Goal: Information Seeking & Learning: Learn about a topic

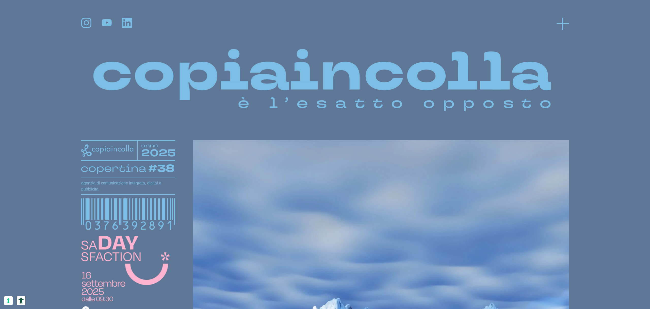
click at [562, 24] on line at bounding box center [562, 24] width 12 height 0
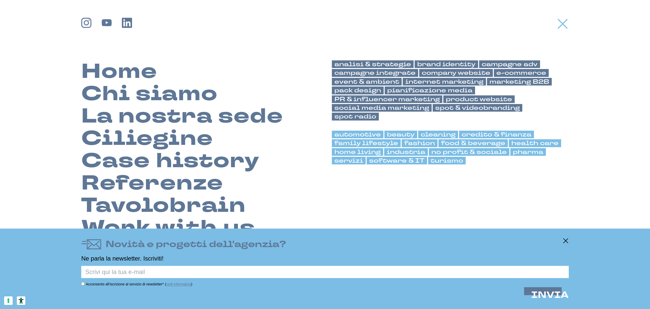
click at [562, 24] on line at bounding box center [562, 24] width 9 height 9
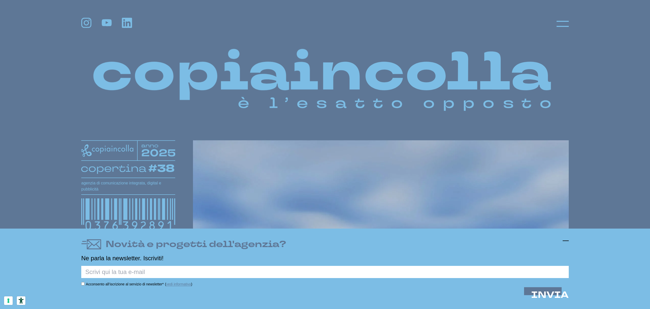
click at [566, 240] on icon at bounding box center [565, 241] width 6 height 6
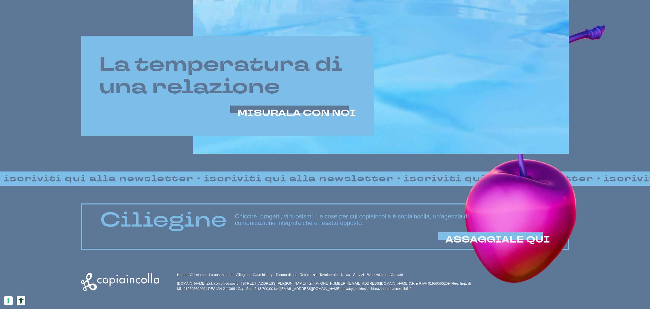
scroll to position [408, 0]
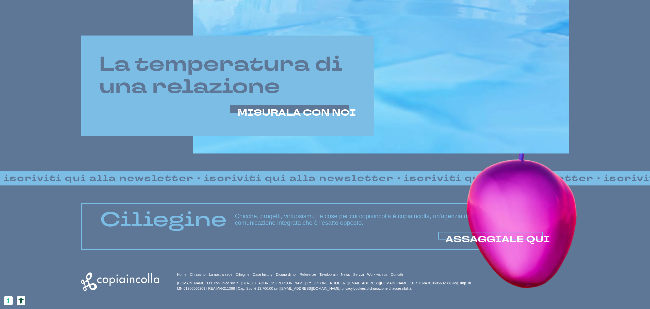
click at [478, 234] on span "ASSAGGIALE QUI" at bounding box center [497, 239] width 105 height 12
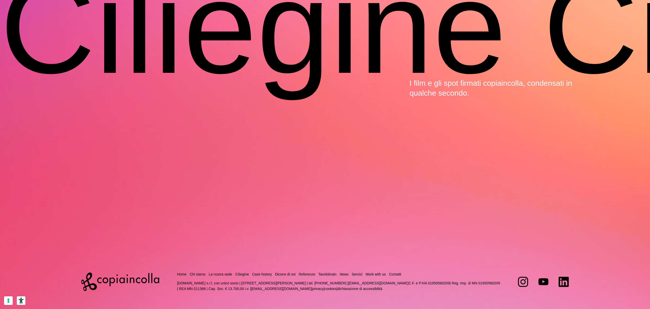
scroll to position [2142, 0]
click at [362, 273] on link "Servizi" at bounding box center [357, 274] width 11 height 4
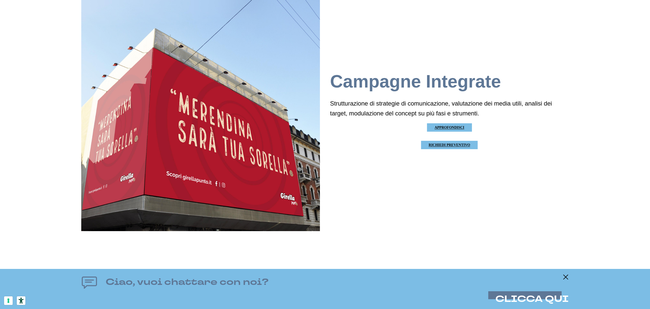
scroll to position [4427, 0]
click at [567, 276] on icon at bounding box center [565, 277] width 6 height 6
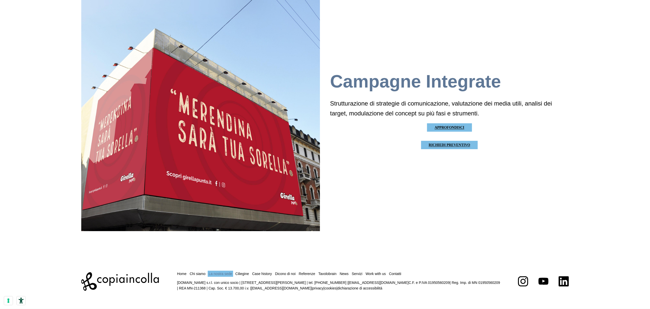
click at [228, 274] on link "La nostra sede" at bounding box center [221, 274] width 24 height 4
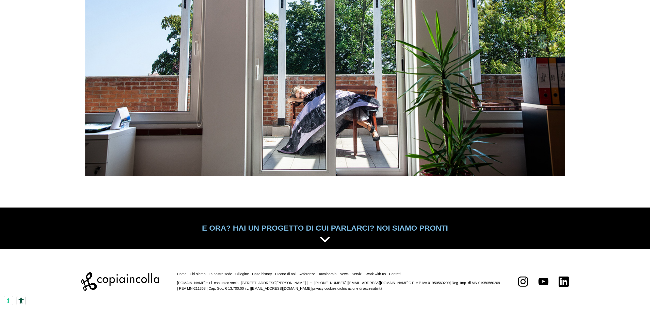
scroll to position [2778, 0]
click at [203, 274] on link "Chi siamo" at bounding box center [198, 274] width 16 height 4
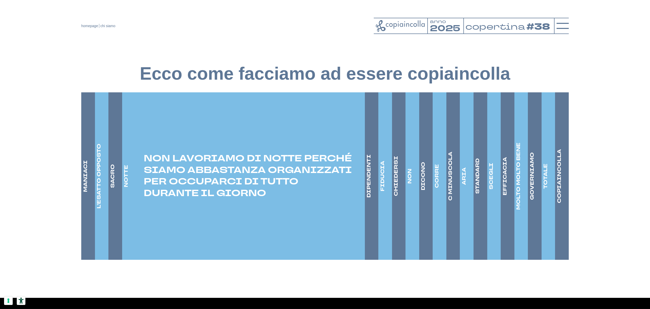
scroll to position [756, 0]
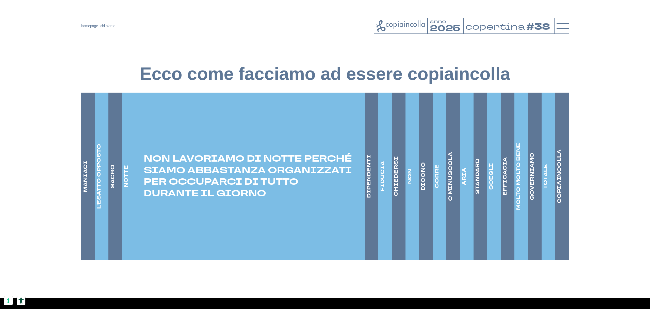
click at [86, 187] on h4 "MANIACI" at bounding box center [85, 177] width 7 height 32
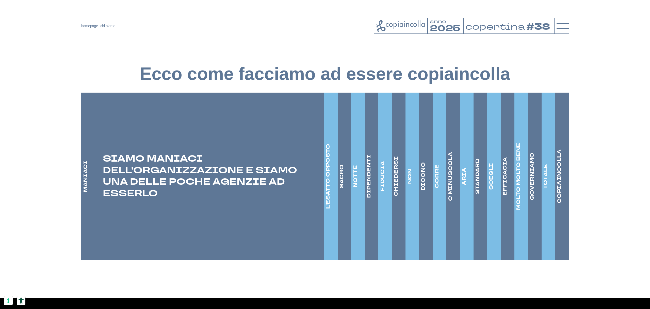
click at [326, 190] on h4 "L'ESATTO OPPOSTO" at bounding box center [327, 176] width 7 height 65
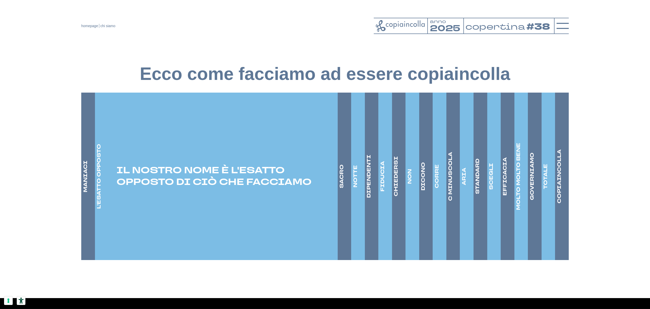
click at [342, 188] on h4 "SACRO" at bounding box center [341, 176] width 7 height 24
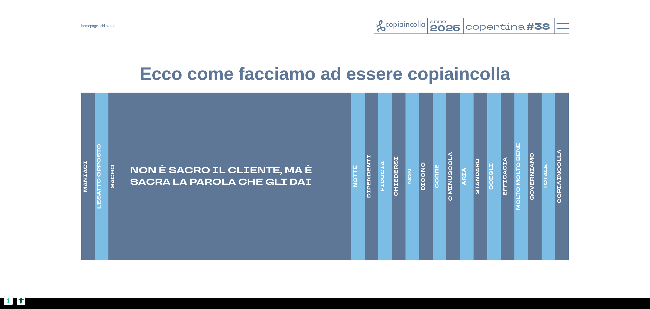
click at [354, 188] on h4 "NOTTE" at bounding box center [355, 176] width 7 height 22
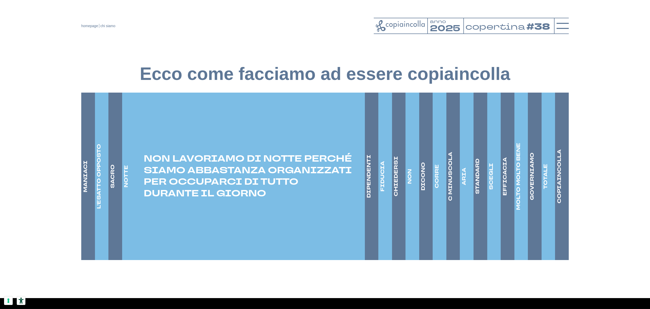
click at [369, 191] on h4 "DIPENDENTI" at bounding box center [368, 176] width 7 height 43
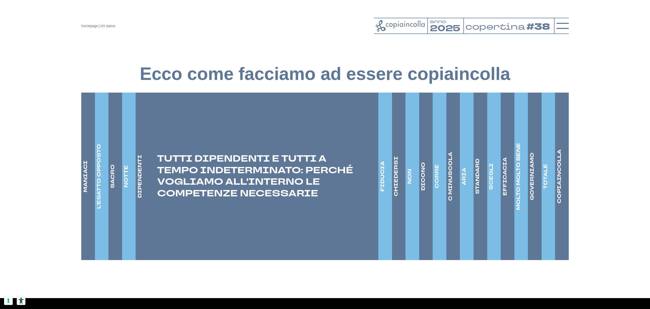
click at [384, 192] on h4 "FIDUCIA" at bounding box center [382, 176] width 7 height 30
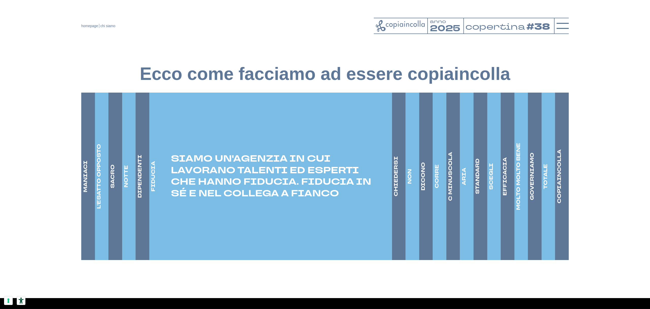
click at [398, 195] on h4 "CHIEDERSI" at bounding box center [395, 176] width 7 height 40
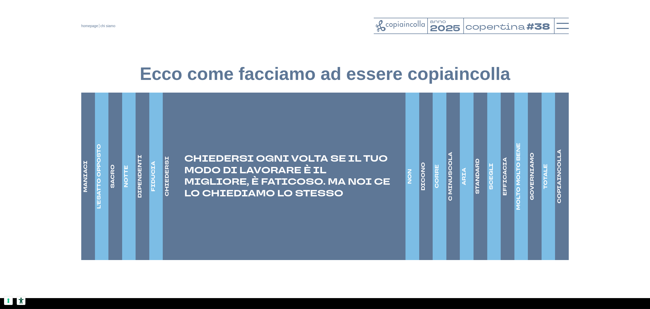
click at [415, 197] on li "NON NON SIAMO BRAVI A “SCARICA BARILE”. NON SIAMO BRAVI A PRENDERE IMPEGNI SENZ…" at bounding box center [412, 177] width 14 height 168
click at [411, 184] on h4 "NON" at bounding box center [409, 176] width 7 height 15
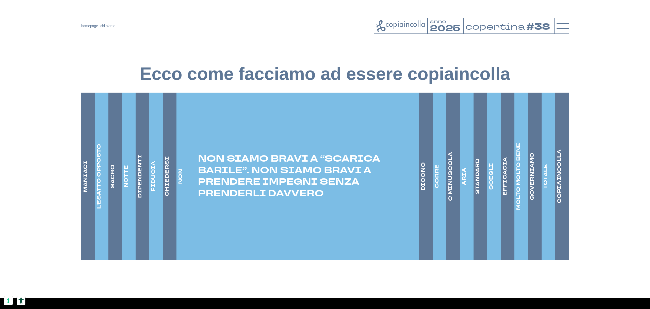
click at [426, 191] on h4 "DICONO" at bounding box center [423, 176] width 7 height 28
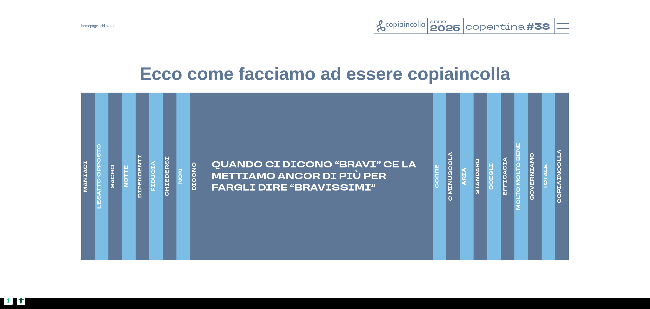
click at [436, 188] on h4 "CORRE" at bounding box center [436, 176] width 7 height 24
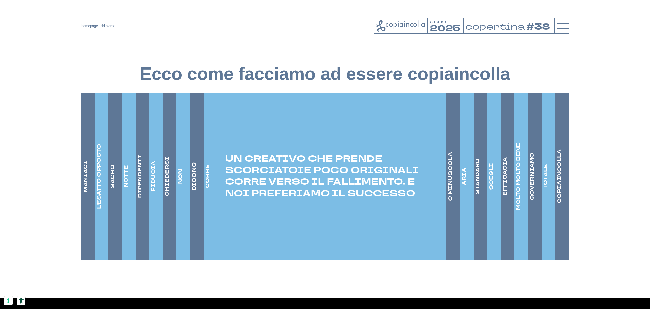
click at [453, 199] on h4 "C MINUSCOLA" at bounding box center [450, 176] width 7 height 49
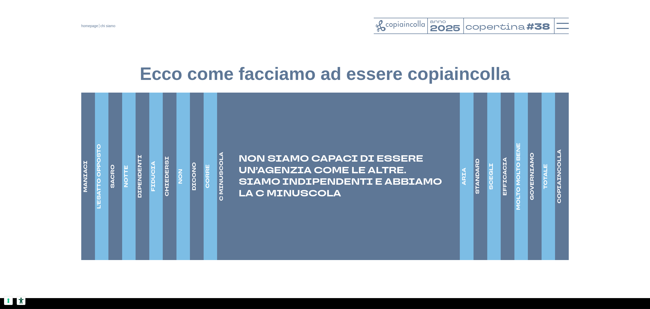
click at [467, 199] on link "ARIA" at bounding box center [464, 177] width 8 height 168
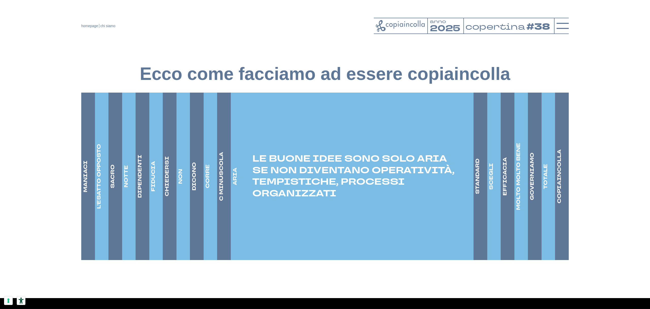
click at [477, 194] on h4 "STANDARD" at bounding box center [477, 177] width 7 height 36
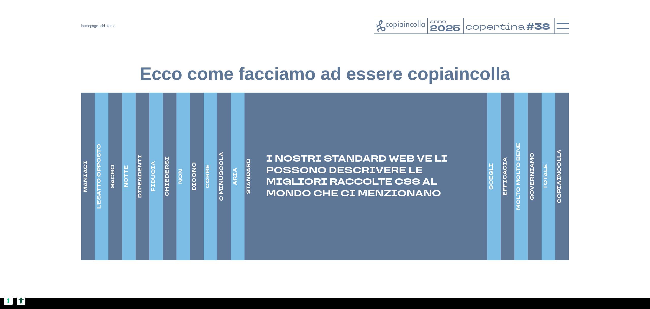
click at [490, 190] on h4 "SCEGLI" at bounding box center [491, 176] width 7 height 27
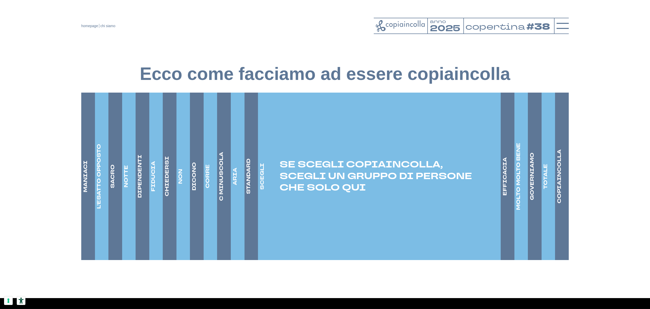
click at [503, 196] on h4 "EFFICACIA" at bounding box center [504, 176] width 7 height 38
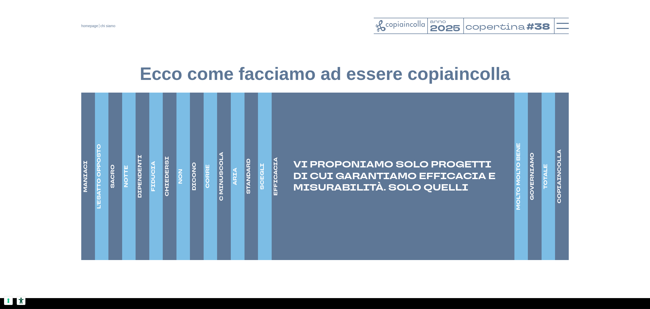
click at [521, 201] on h4 "MOLTO MOLTO BENE" at bounding box center [518, 176] width 7 height 67
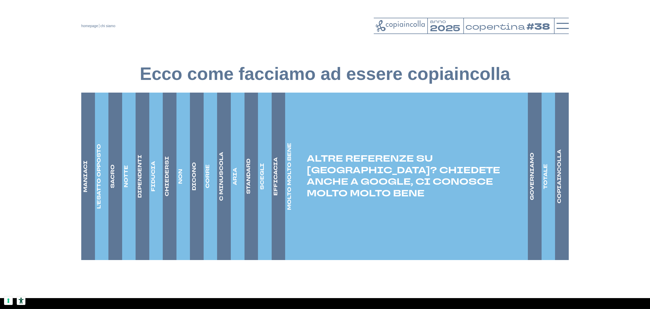
click at [536, 201] on li "GOVERNIAMO GOVERNIAMO ANCHE GLI ASPETTI TECNICI A CUI NON AVEVI PENSATO. COME L…" at bounding box center [535, 177] width 14 height 168
click at [532, 200] on h4 "GOVERNIAMO" at bounding box center [531, 177] width 7 height 48
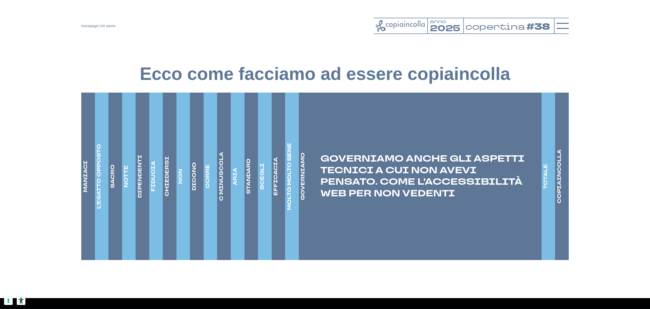
click at [546, 189] on h4 "TOTALE" at bounding box center [545, 176] width 7 height 25
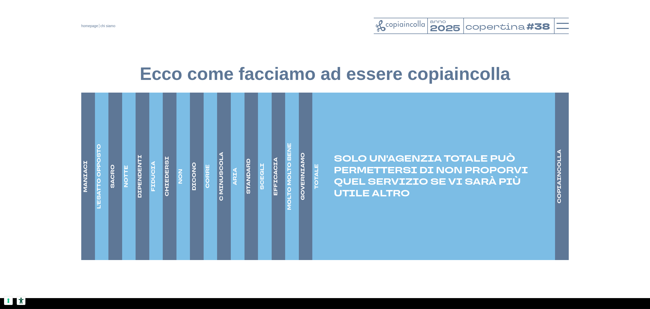
click at [559, 196] on h4 "COPIAINCOLLA" at bounding box center [558, 176] width 7 height 54
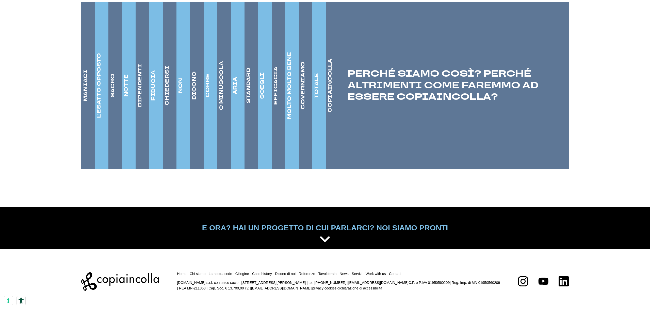
scroll to position [856, 0]
click at [386, 274] on link "Work with us" at bounding box center [375, 274] width 20 height 4
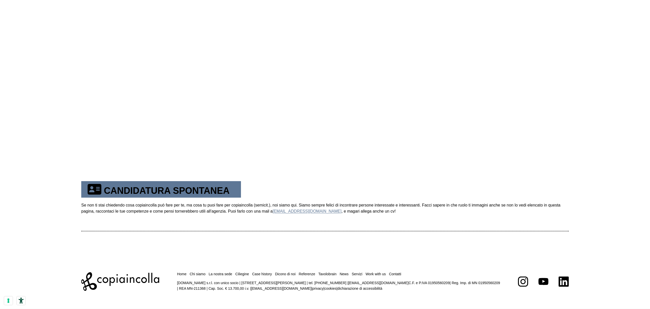
scroll to position [273, 0]
click at [182, 274] on link "Home" at bounding box center [181, 274] width 9 height 4
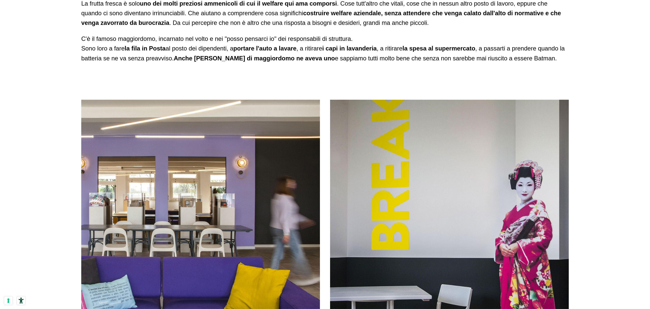
scroll to position [1189, 0]
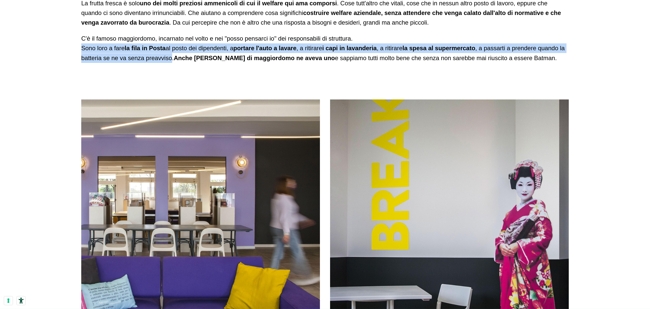
drag, startPoint x: 82, startPoint y: 99, endPoint x: 245, endPoint y: 108, distance: 163.2
click at [245, 63] on p "C'è il famoso maggiordomo, incarnato nel volto e nei "posso pensarci io" dei re…" at bounding box center [324, 48] width 487 height 29
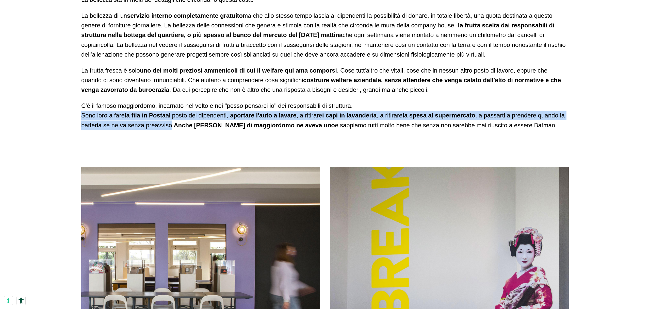
scroll to position [1122, 0]
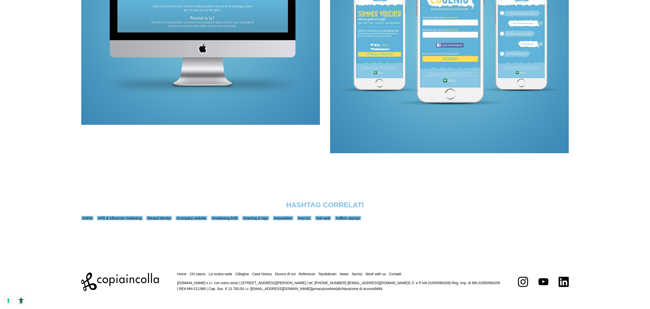
scroll to position [1073, 0]
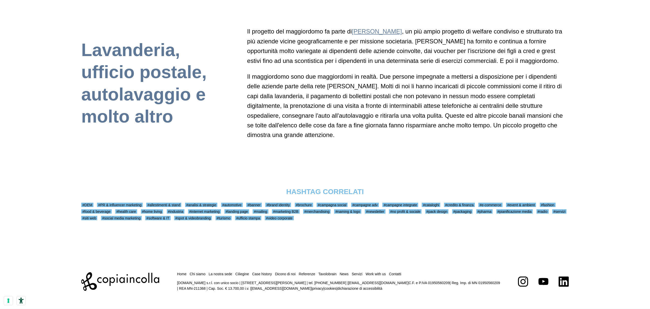
scroll to position [1204, 0]
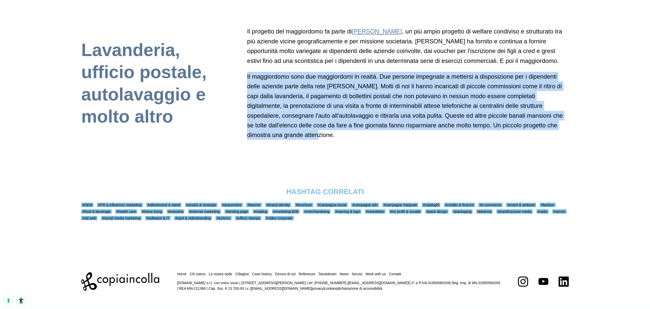
drag, startPoint x: 247, startPoint y: 121, endPoint x: 529, endPoint y: 176, distance: 286.7
click at [529, 140] on p "Il maggiordomo sono due maggiordomi in realtà. Due persone impegnate a mettersi…" at bounding box center [408, 106] width 322 height 68
copy p "Il maggiordomo sono due maggiordomi in realtà. Due persone impegnate a mettersi…"
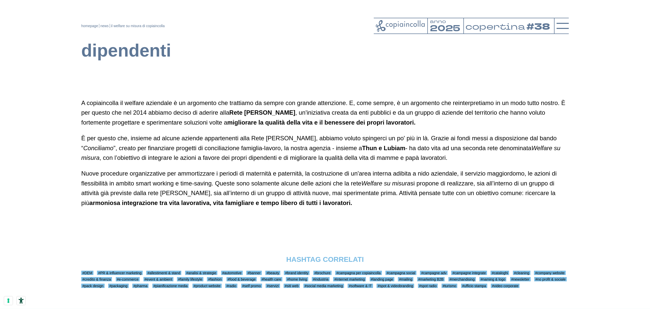
scroll to position [314, 0]
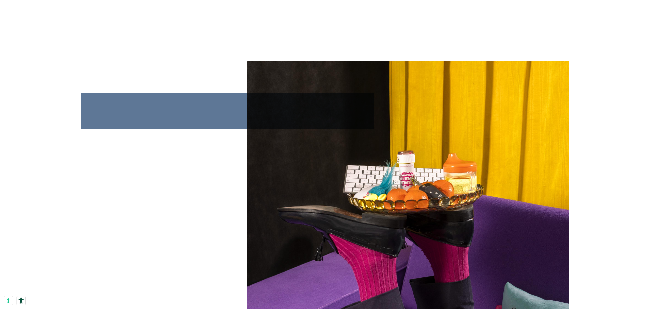
scroll to position [1122, 0]
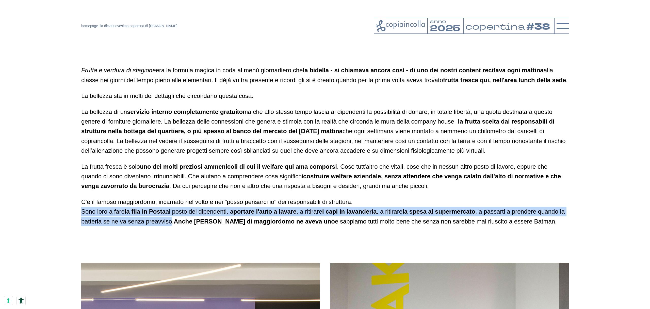
scroll to position [1025, 0]
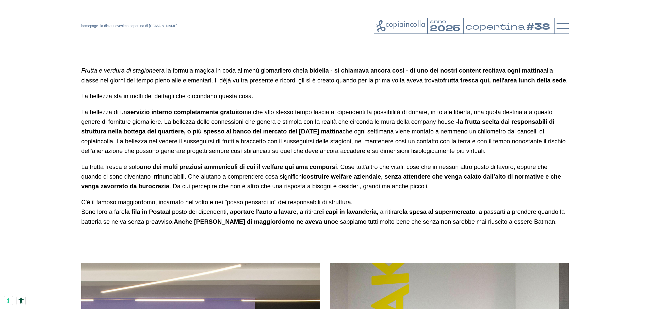
click at [352, 101] on p "La bellezza sta in molti dei dettagli che circondano questa cosa." at bounding box center [324, 96] width 487 height 10
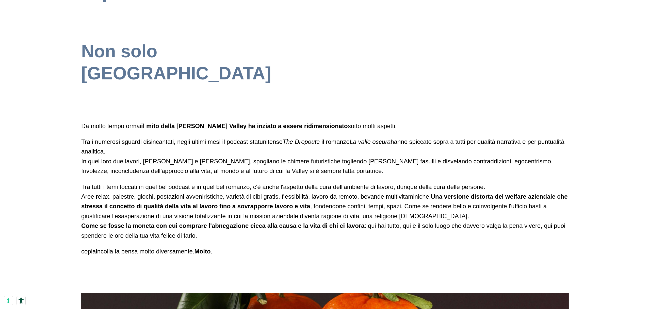
scroll to position [446, 0]
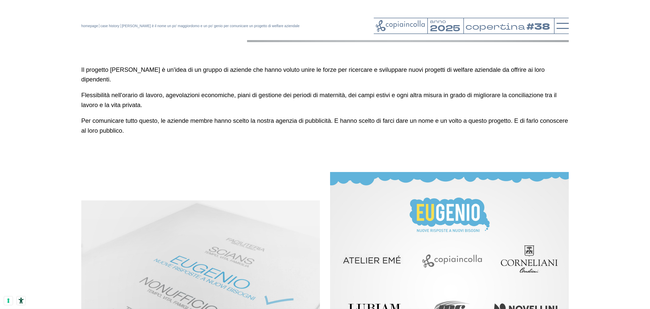
scroll to position [340, 0]
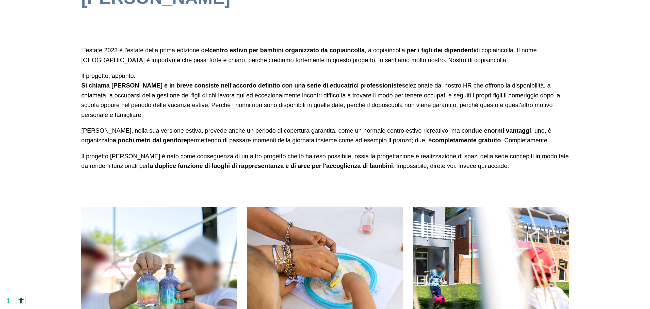
scroll to position [544, 0]
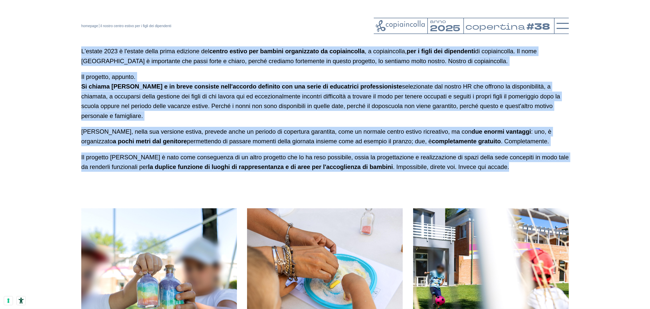
drag, startPoint x: 81, startPoint y: 48, endPoint x: 161, endPoint y: 193, distance: 165.9
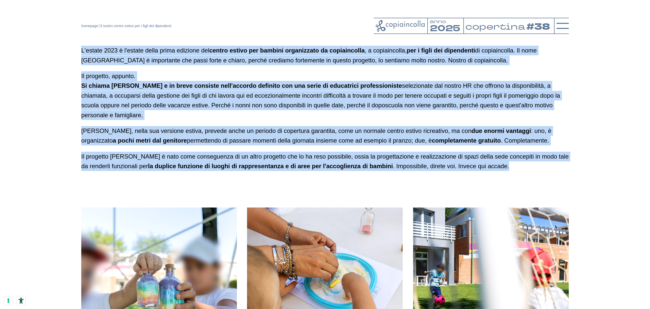
copy div "L'ipsumd 1365 s a'consec adipi elits doeiusmo tem incidi utlabo etd magnaal eni…"
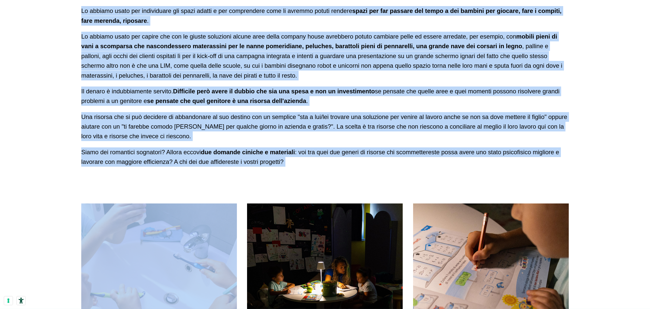
scroll to position [1129, 0]
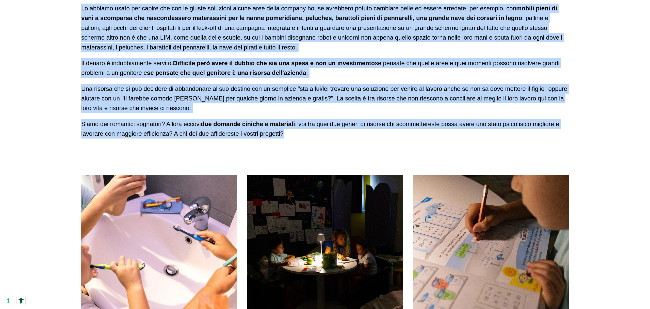
drag, startPoint x: 81, startPoint y: 88, endPoint x: 388, endPoint y: 188, distance: 322.2
click at [388, 139] on div "Per rendere reali le idee più ambiziose che ancora non esistono e per fare in m…" at bounding box center [324, 17] width 487 height 244
copy div "Per rendere reali le idee più ambiziose che ancora non esistono e per fare in m…"
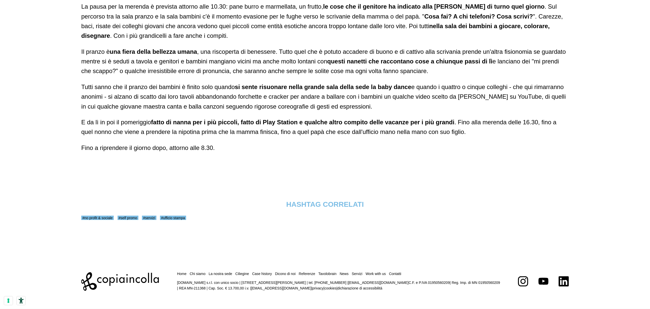
scroll to position [1666, 0]
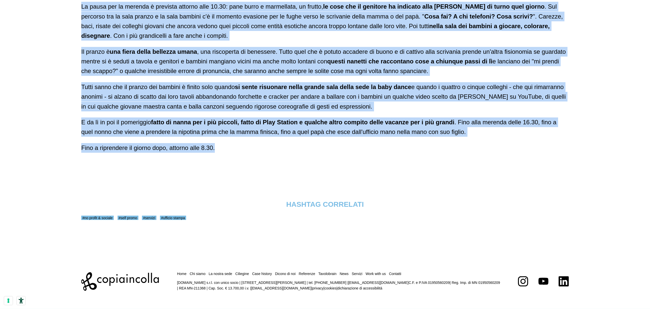
drag, startPoint x: 81, startPoint y: 11, endPoint x: 244, endPoint y: 210, distance: 256.8
click at [244, 153] on div "Una giornata d'estate con Mary Poppins qui comincia attorno alle 8.30, quando g…" at bounding box center [324, 56] width 487 height 192
copy div "Una giornata d'estate con Mary Poppins qui comincia attorno alle 8.30, quando g…"
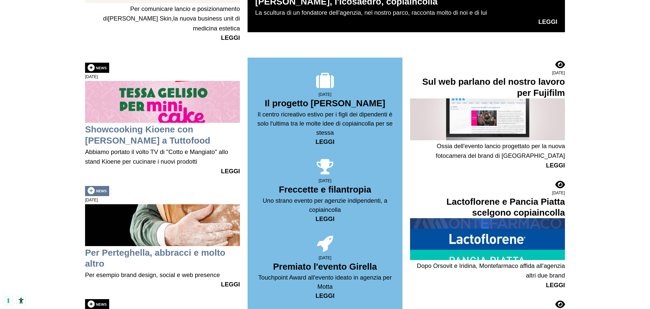
scroll to position [471, 0]
click at [326, 139] on link "LEGGI" at bounding box center [324, 141] width 19 height 7
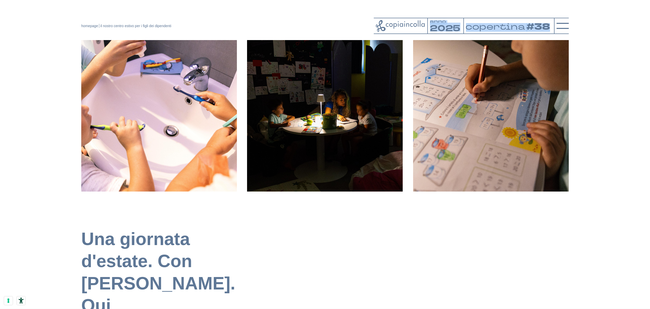
scroll to position [1250, 0]
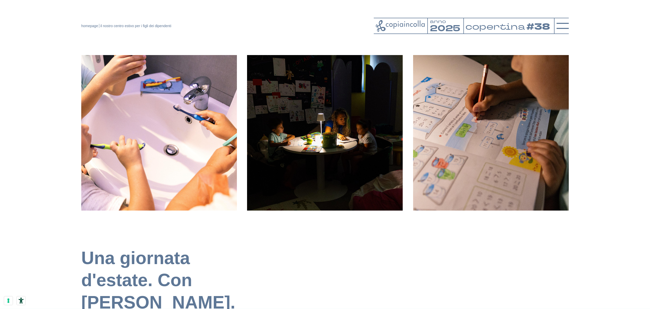
drag, startPoint x: 82, startPoint y: 100, endPoint x: 420, endPoint y: 74, distance: 339.3
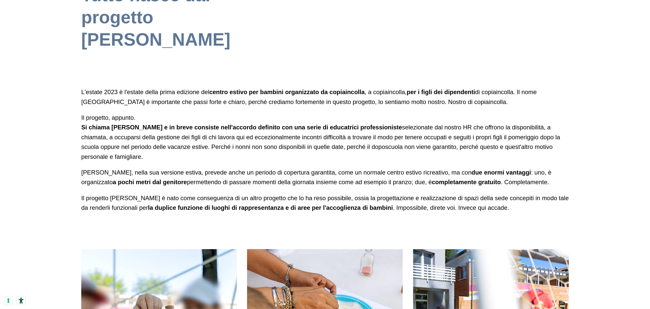
scroll to position [502, 0]
